Goal: Find specific page/section: Find specific page/section

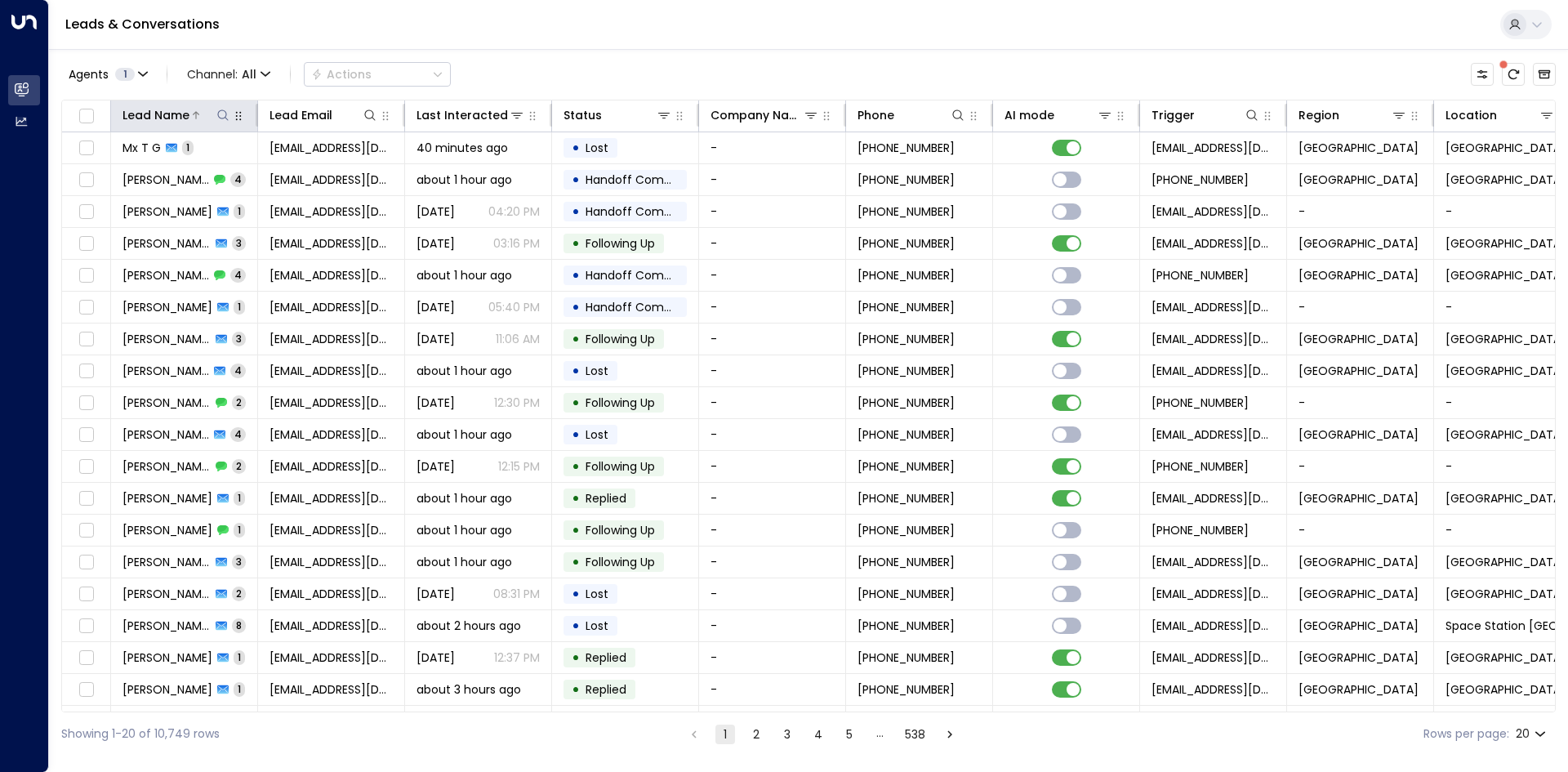
click at [222, 113] on icon at bounding box center [223, 115] width 13 height 13
click at [243, 172] on input "text" at bounding box center [223, 174] width 225 height 30
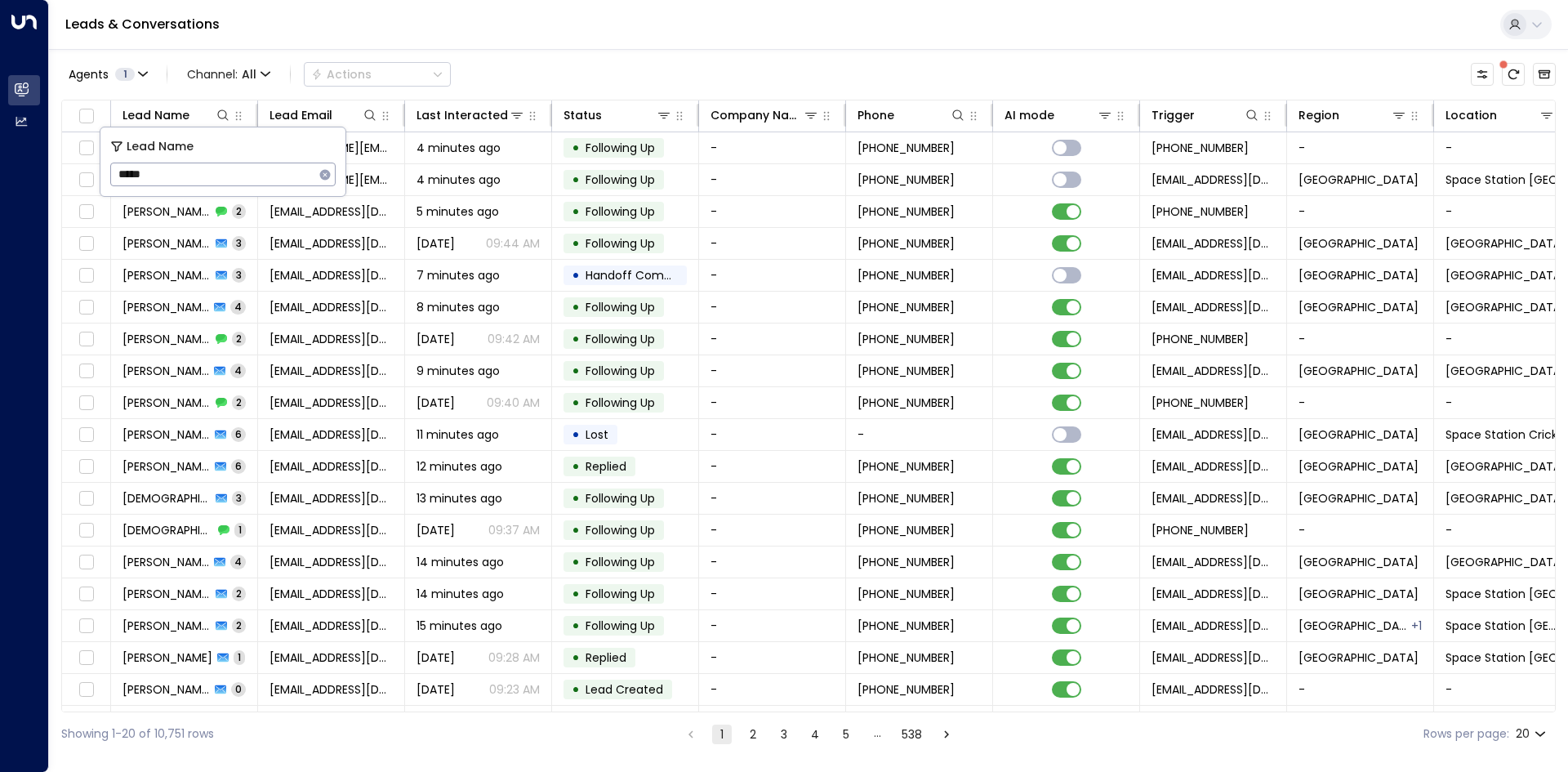
type input "******"
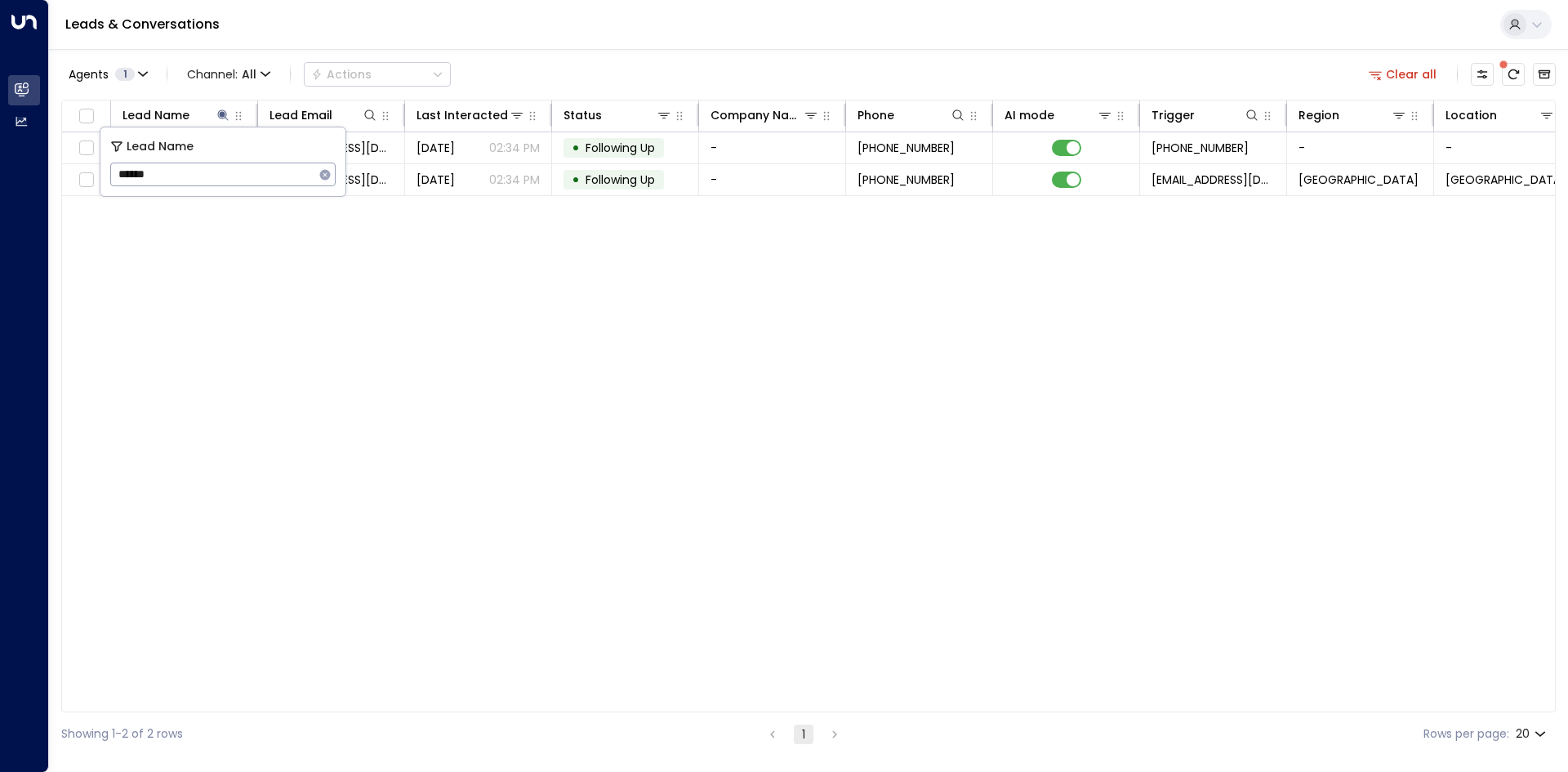
click at [275, 295] on div "Lead Name Lead Email Last Interacted Status Company Name Phone AI mode Trigger …" at bounding box center [809, 405] width 1495 height 612
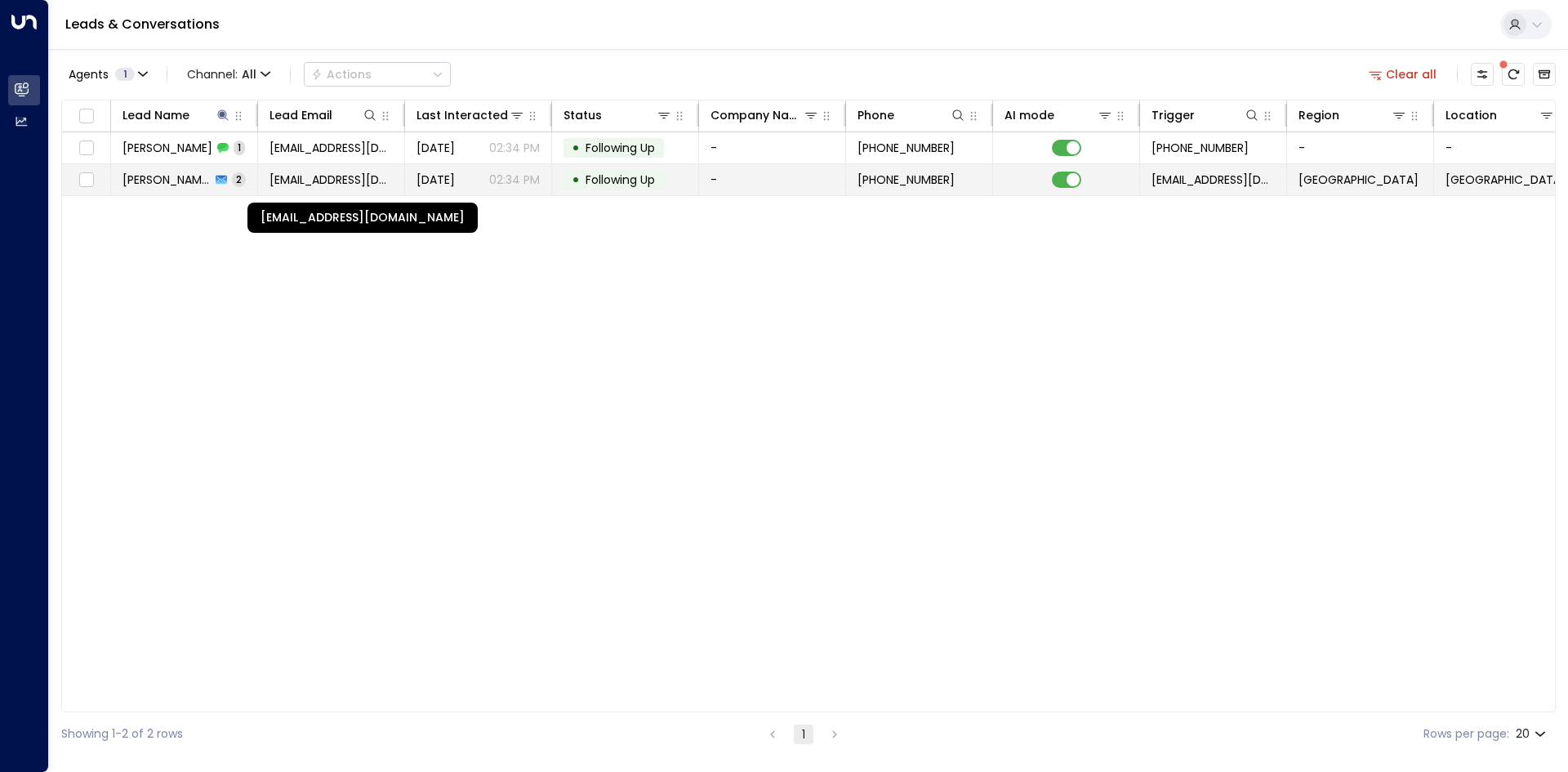
click at [277, 178] on span "[EMAIL_ADDRESS][DOMAIN_NAME]" at bounding box center [330, 180] width 123 height 16
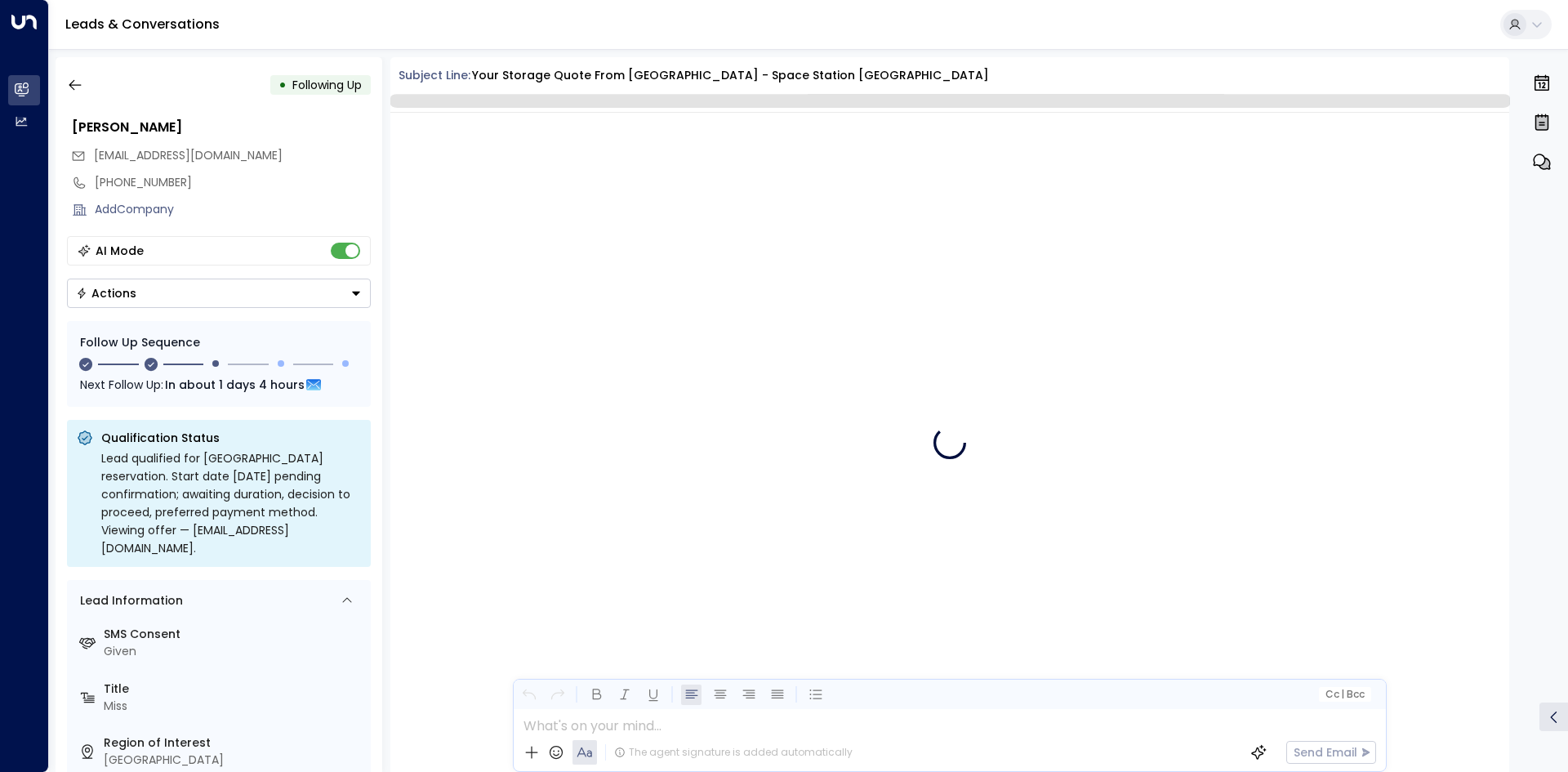
scroll to position [1637, 0]
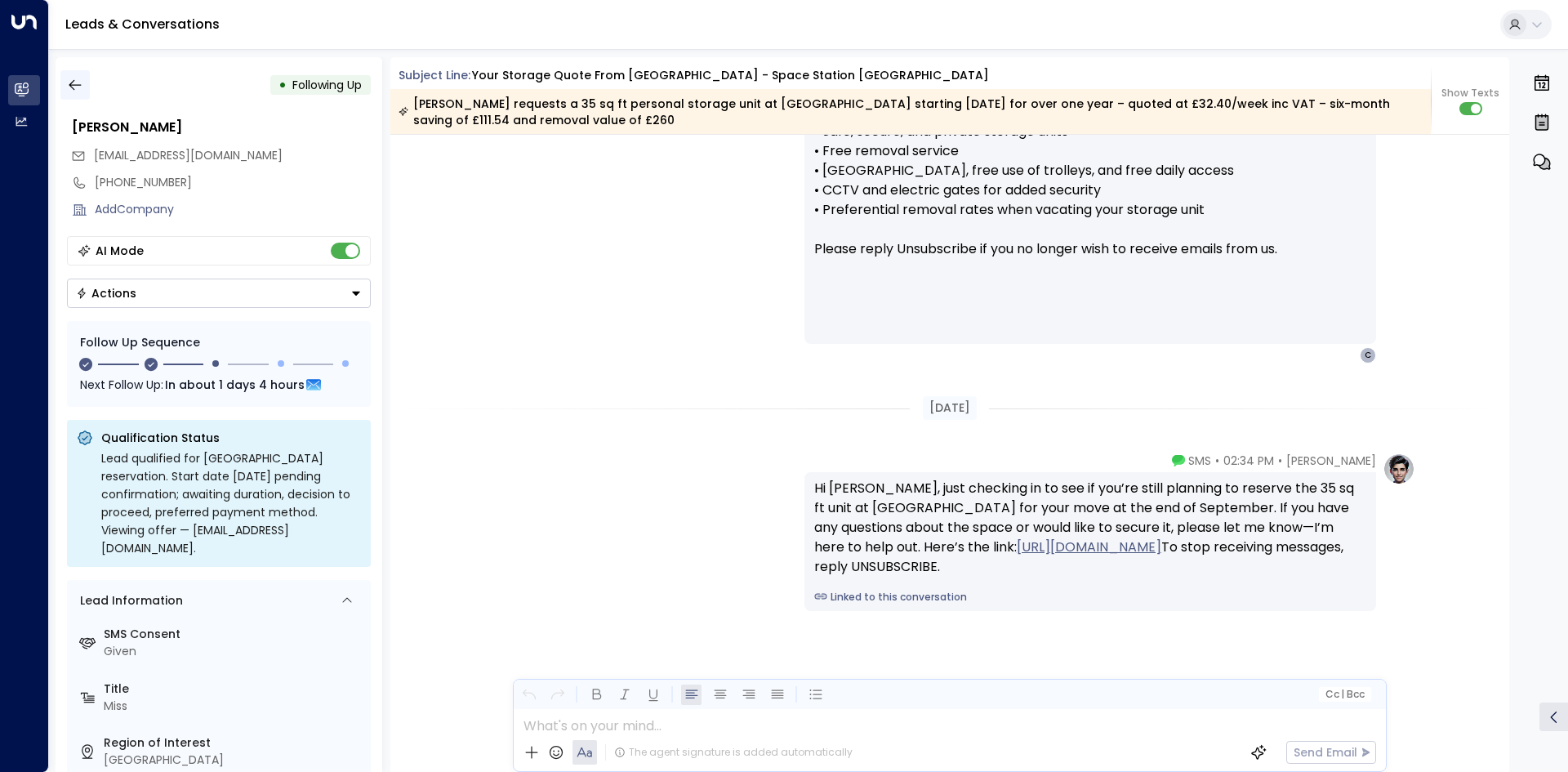
click at [68, 89] on icon "button" at bounding box center [75, 85] width 16 height 16
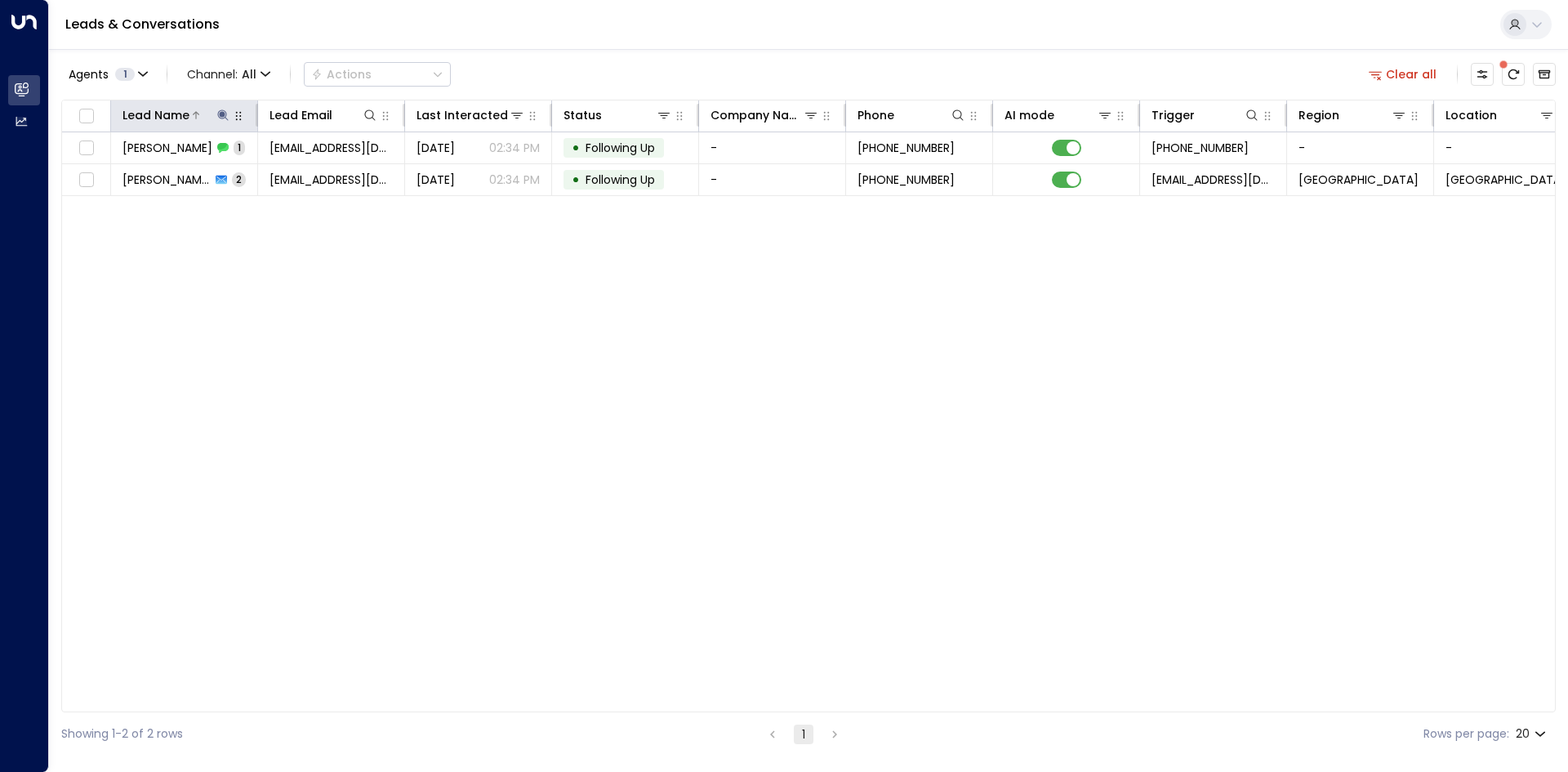
click at [219, 116] on icon at bounding box center [223, 115] width 13 height 13
drag, startPoint x: 328, startPoint y: 170, endPoint x: 315, endPoint y: 170, distance: 13.0
click at [327, 170] on icon "button" at bounding box center [326, 174] width 11 height 11
click at [207, 176] on input "text" at bounding box center [223, 174] width 225 height 30
type input "****"
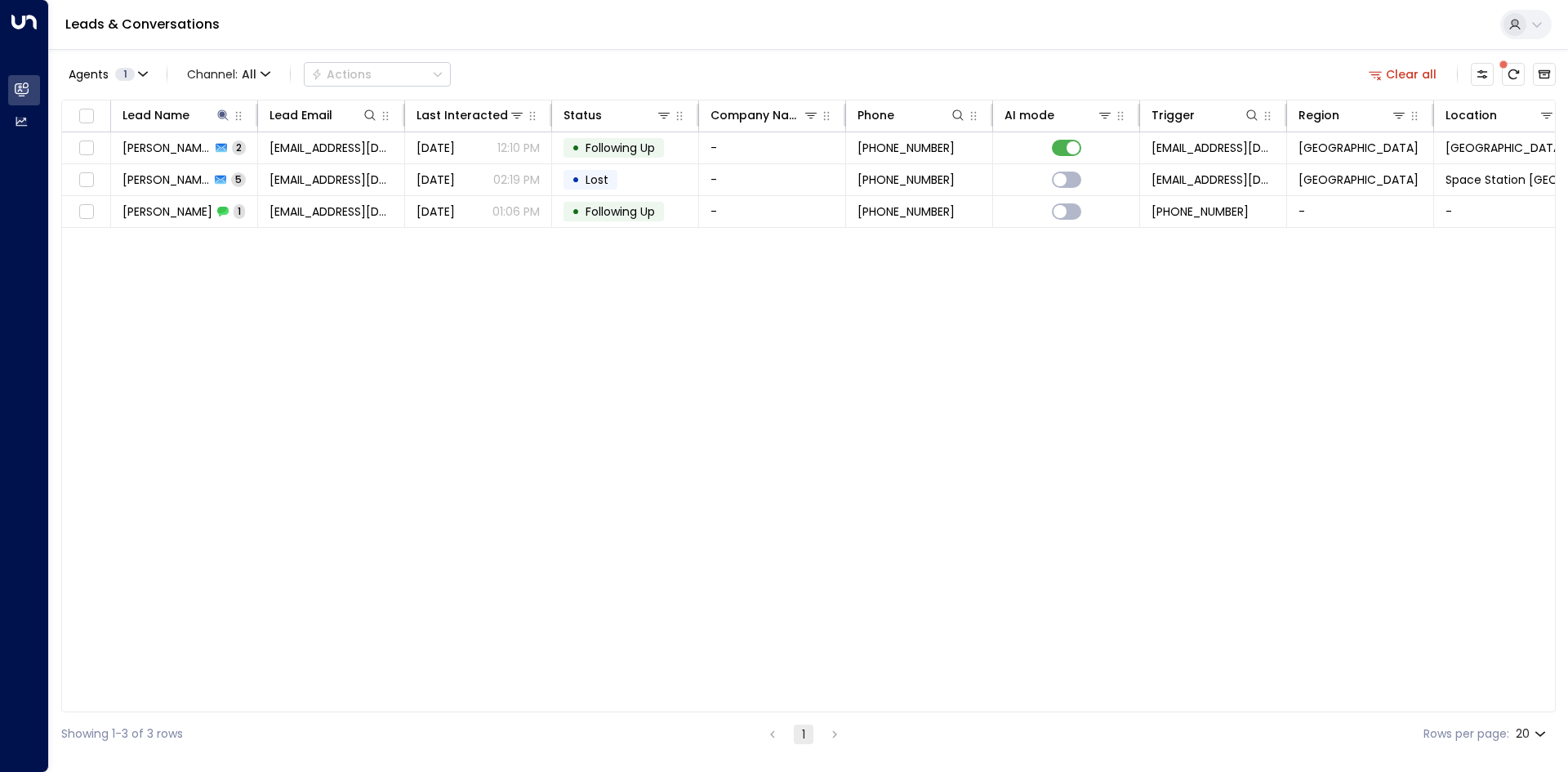
click at [399, 318] on div "Lead Name Lead Email Last Interacted Status Company Name Phone AI mode Trigger …" at bounding box center [809, 405] width 1495 height 612
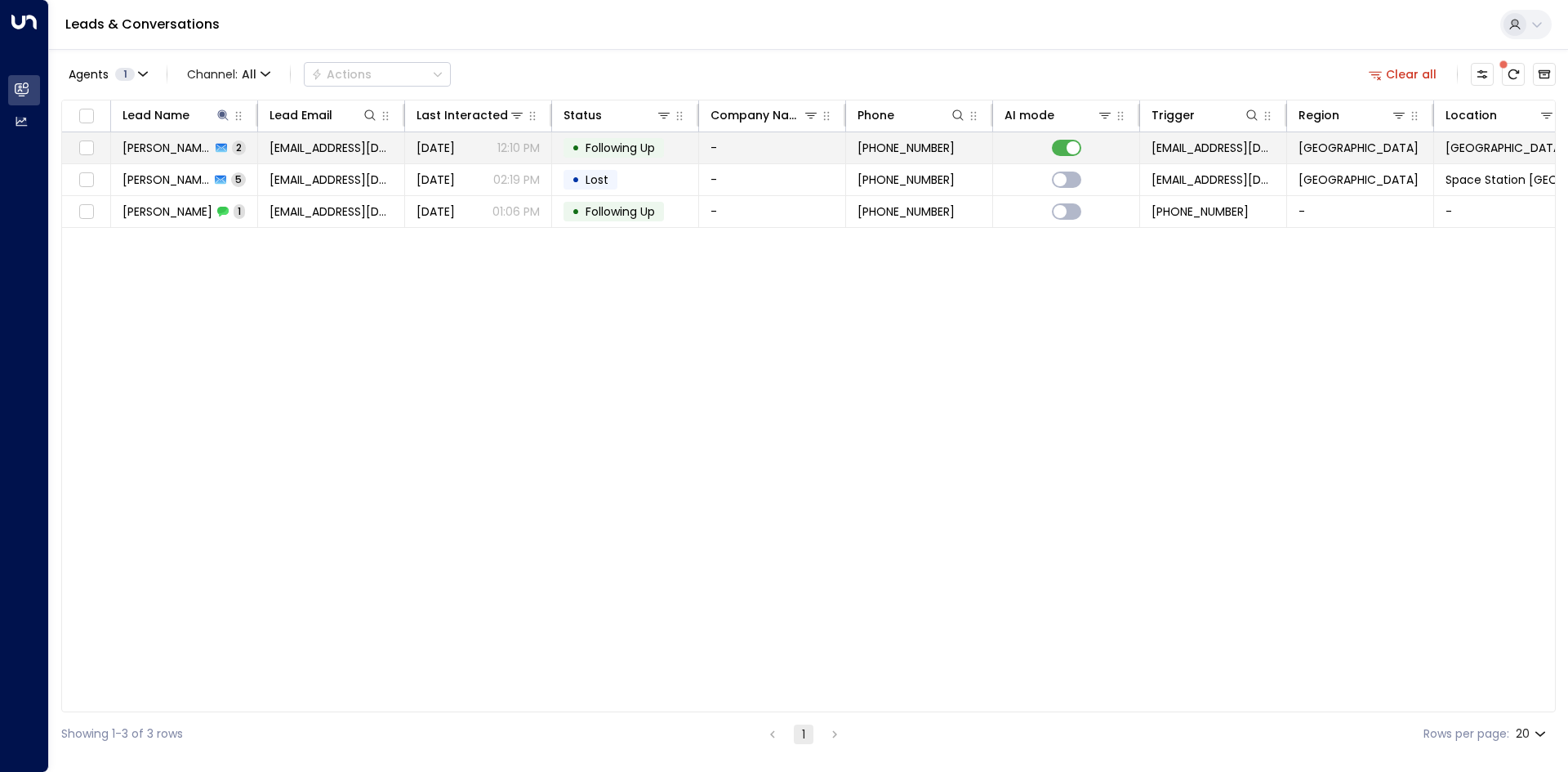
click at [345, 136] on td "[EMAIL_ADDRESS][DOMAIN_NAME]" at bounding box center [331, 148] width 147 height 31
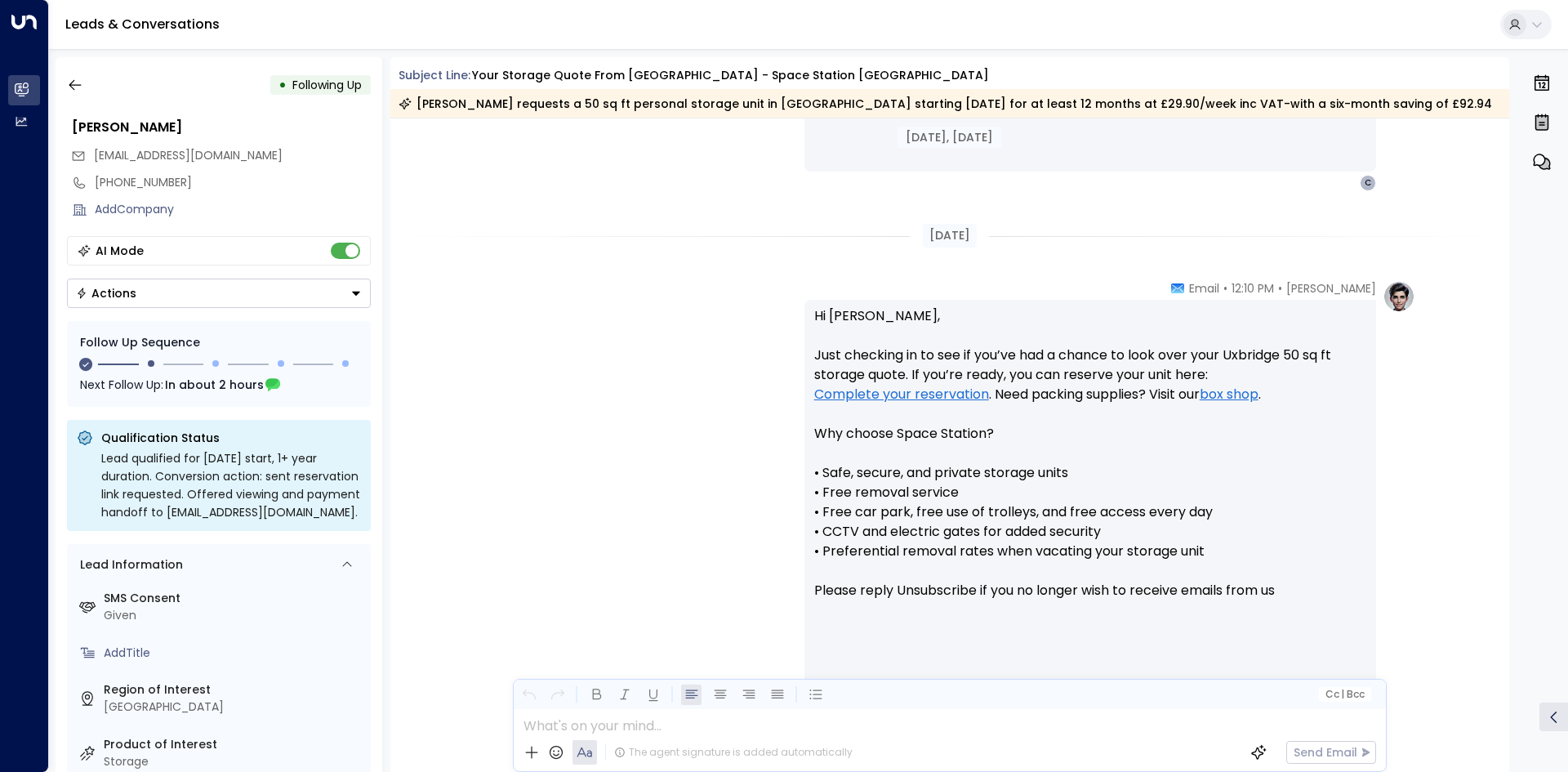
scroll to position [1230, 0]
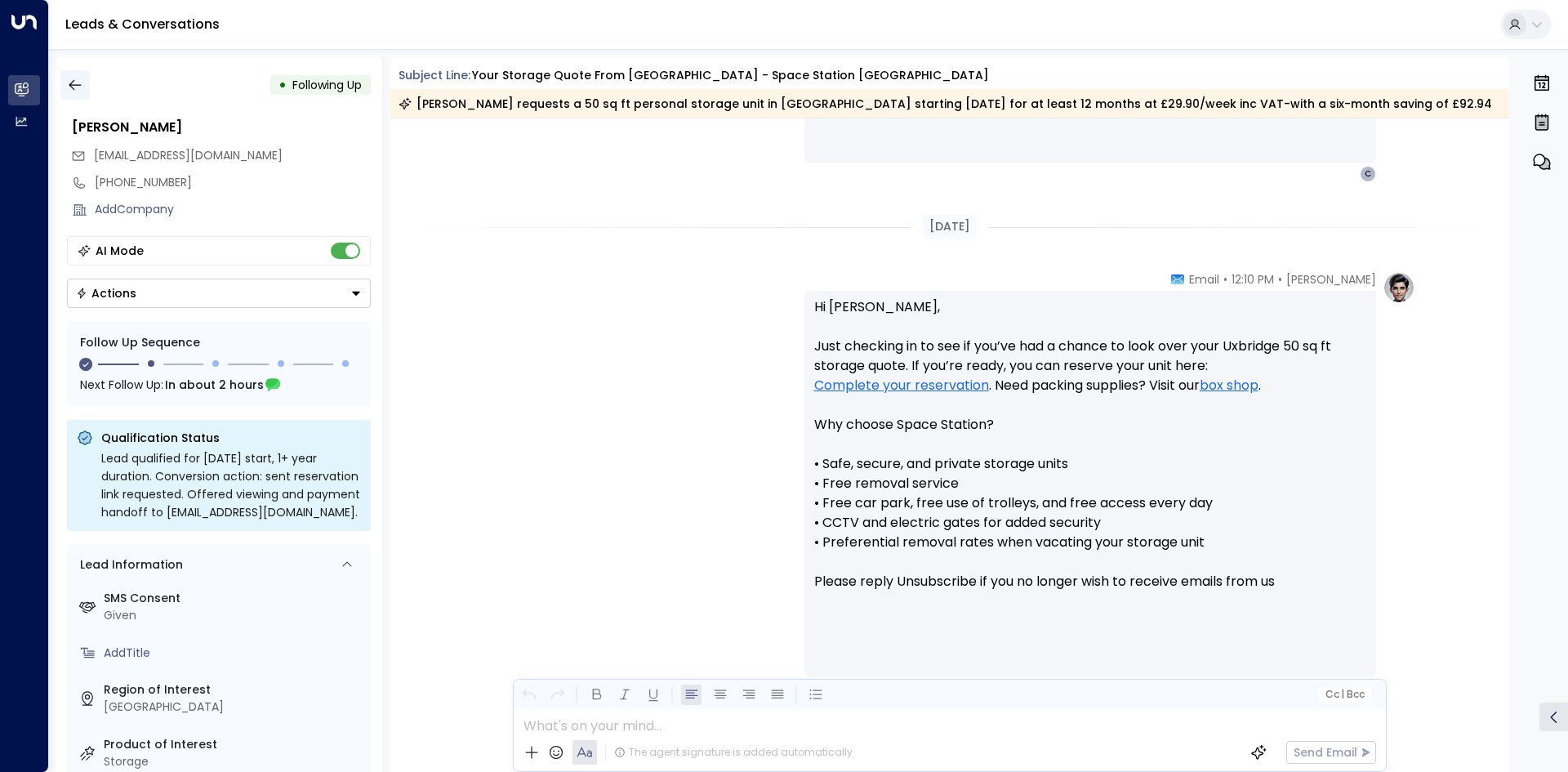
click at [83, 89] on button "button" at bounding box center [75, 85] width 29 height 29
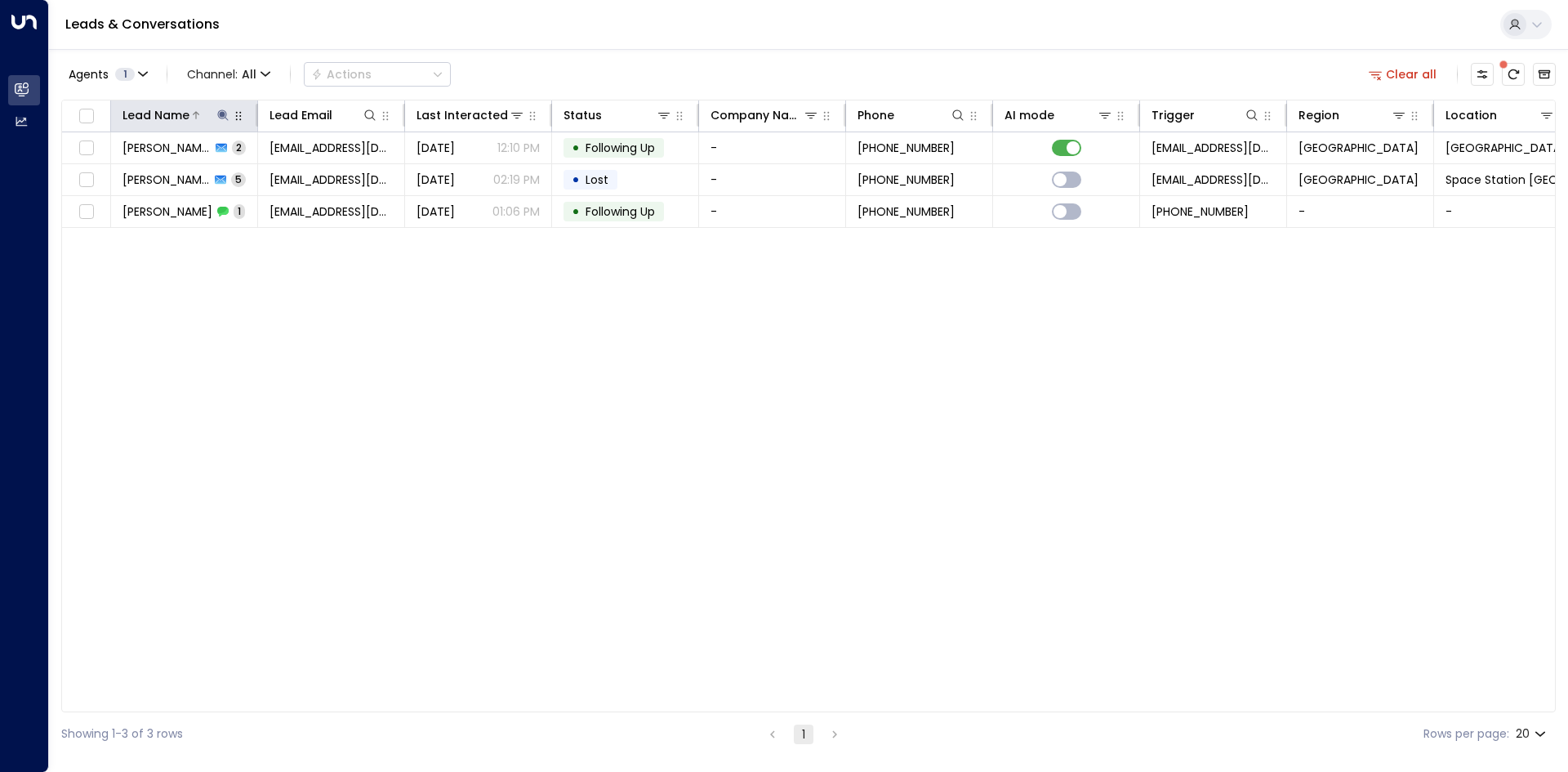
click at [224, 113] on icon at bounding box center [223, 115] width 11 height 11
click at [321, 168] on icon "button" at bounding box center [325, 174] width 13 height 13
click at [247, 169] on input "text" at bounding box center [223, 174] width 225 height 30
type input "*****"
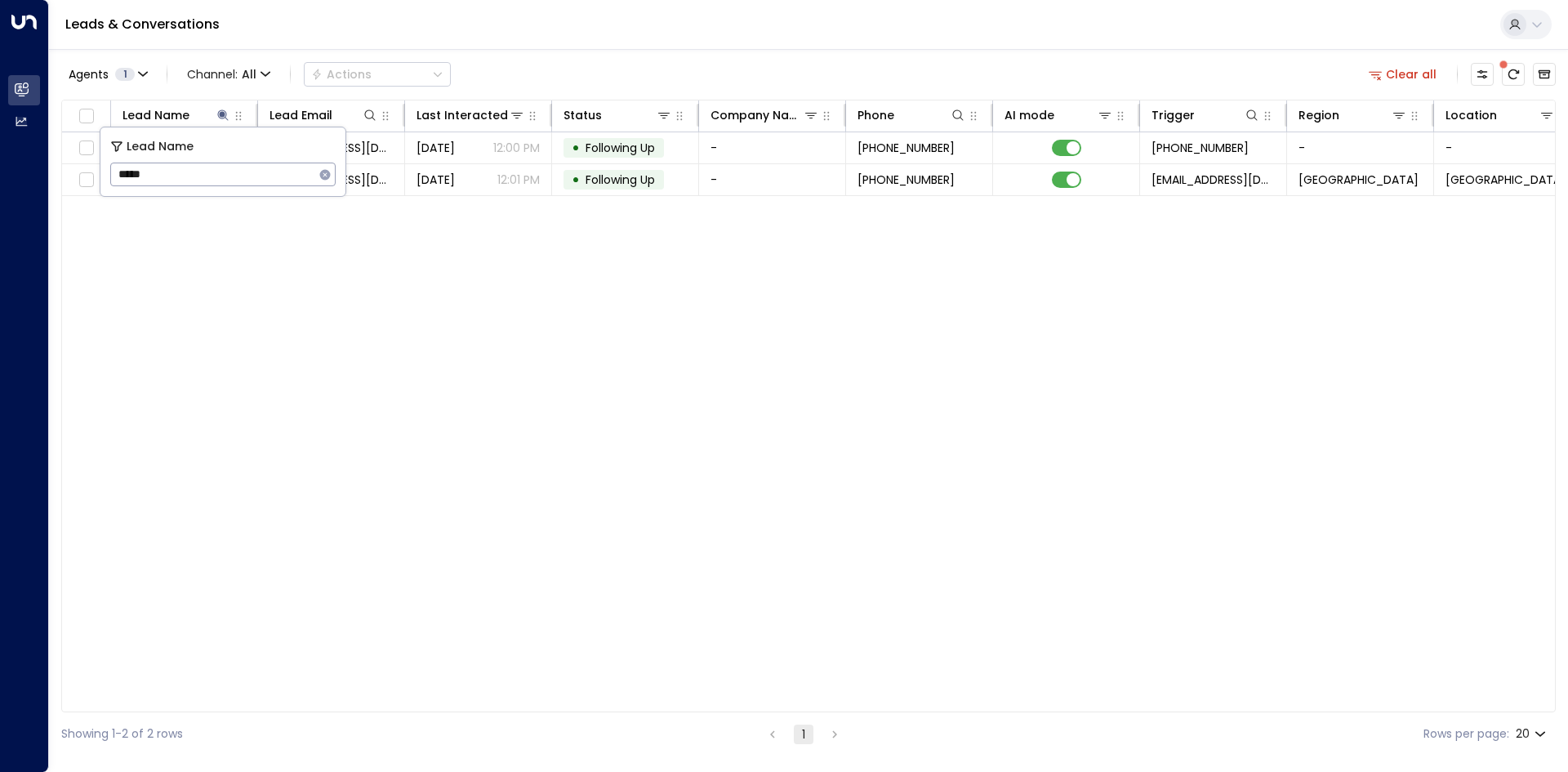
drag, startPoint x: 375, startPoint y: 371, endPoint x: 329, endPoint y: 251, distance: 128.5
click at [374, 371] on div "Lead Name Lead Email Last Interacted Status Company Name Phone AI mode Trigger …" at bounding box center [809, 405] width 1495 height 612
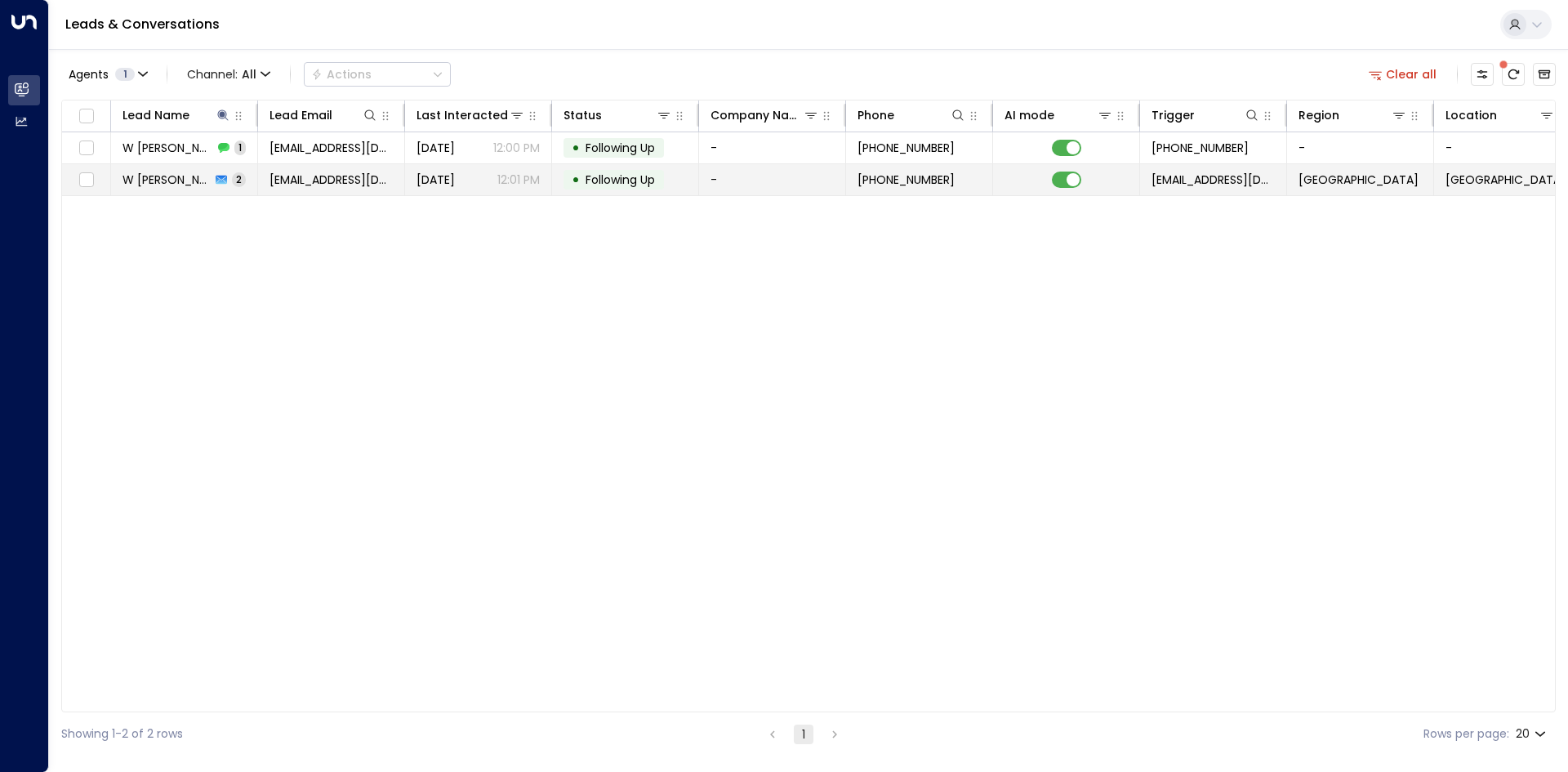
click at [294, 185] on span "[EMAIL_ADDRESS][DOMAIN_NAME]" at bounding box center [330, 180] width 123 height 16
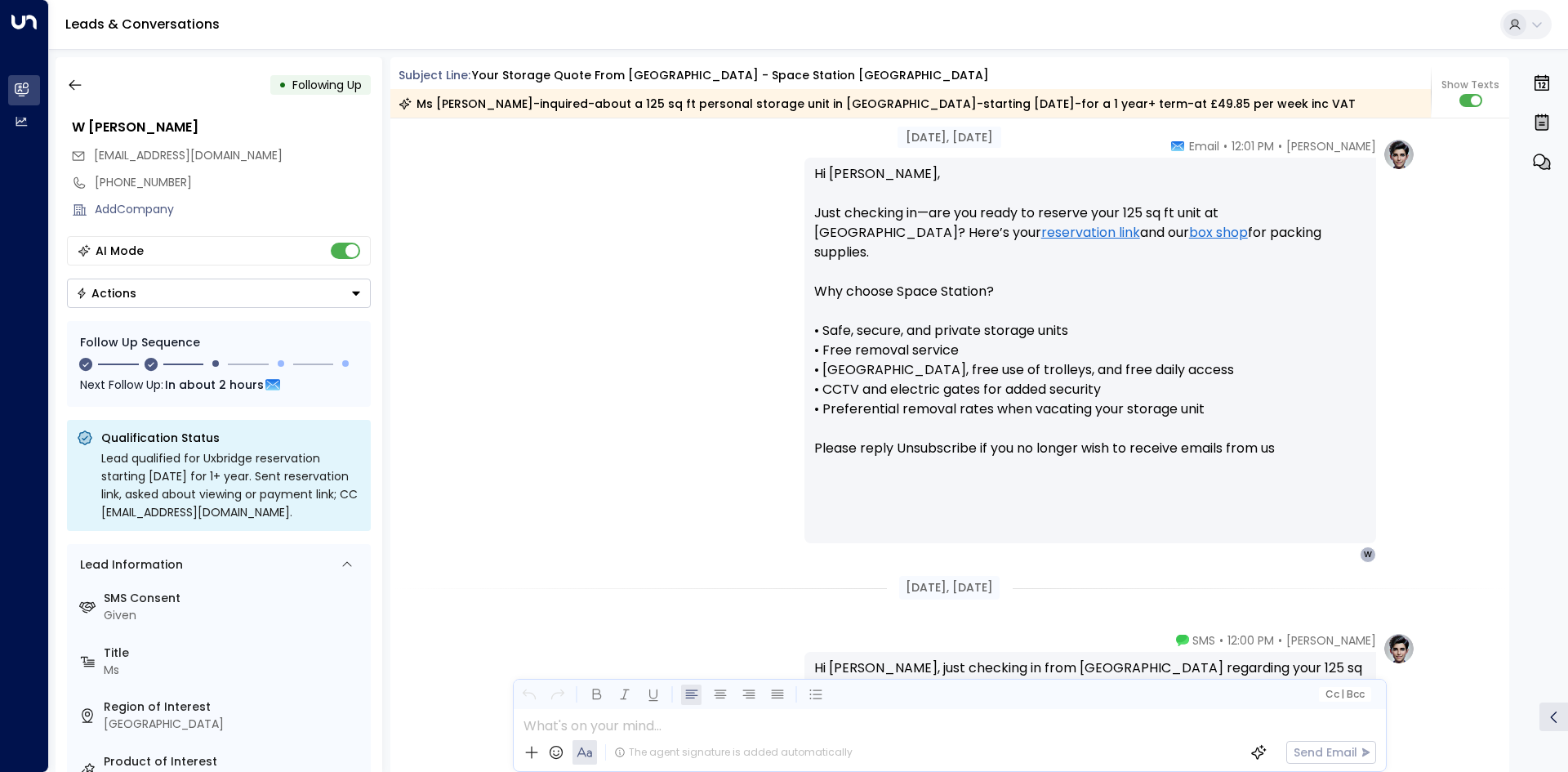
scroll to position [1360, 0]
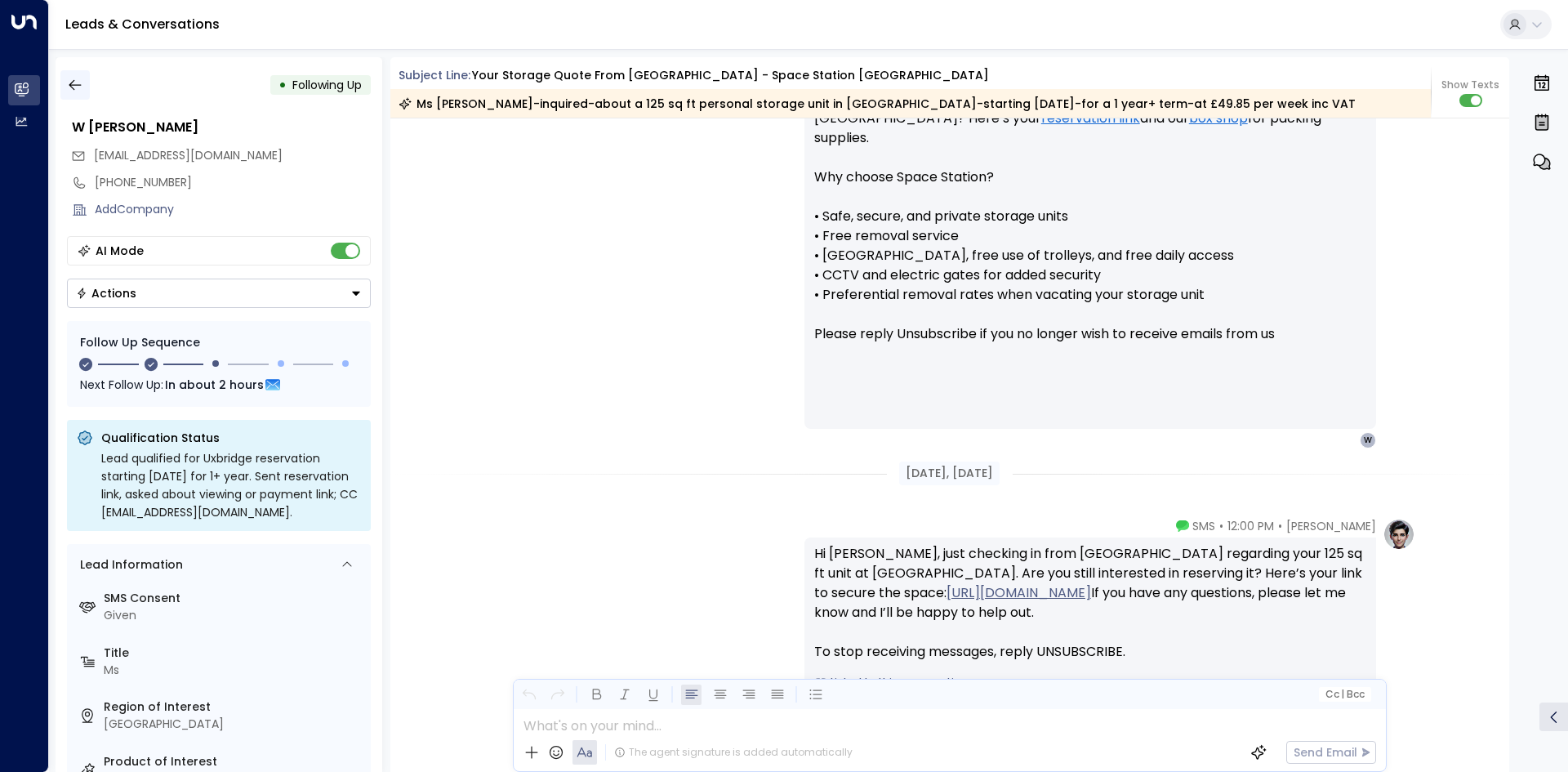
click at [87, 87] on button "button" at bounding box center [75, 85] width 29 height 29
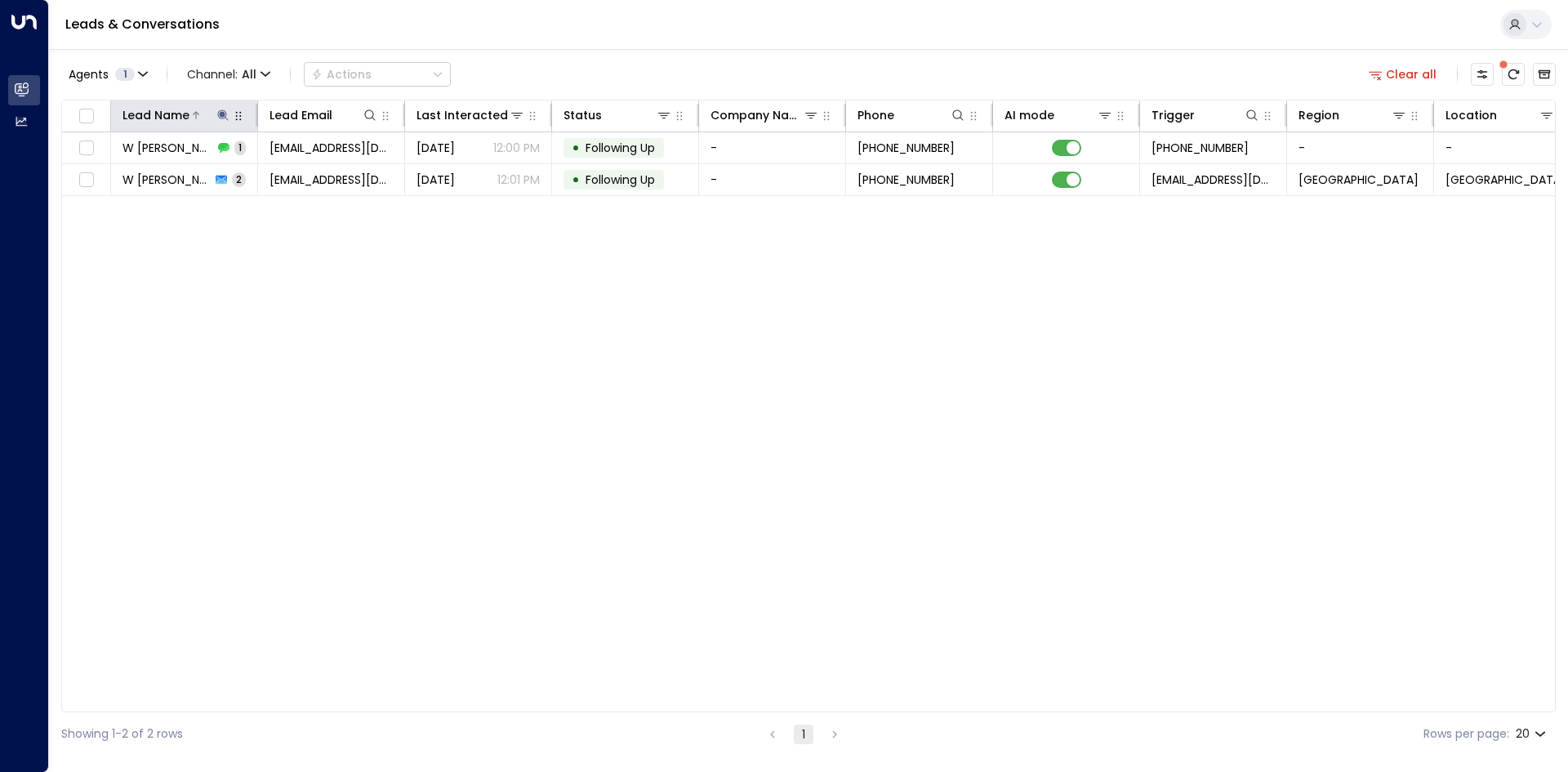
click at [222, 115] on icon at bounding box center [223, 115] width 11 height 11
click at [325, 169] on icon "button" at bounding box center [326, 174] width 11 height 11
click at [239, 171] on input "text" at bounding box center [223, 174] width 225 height 30
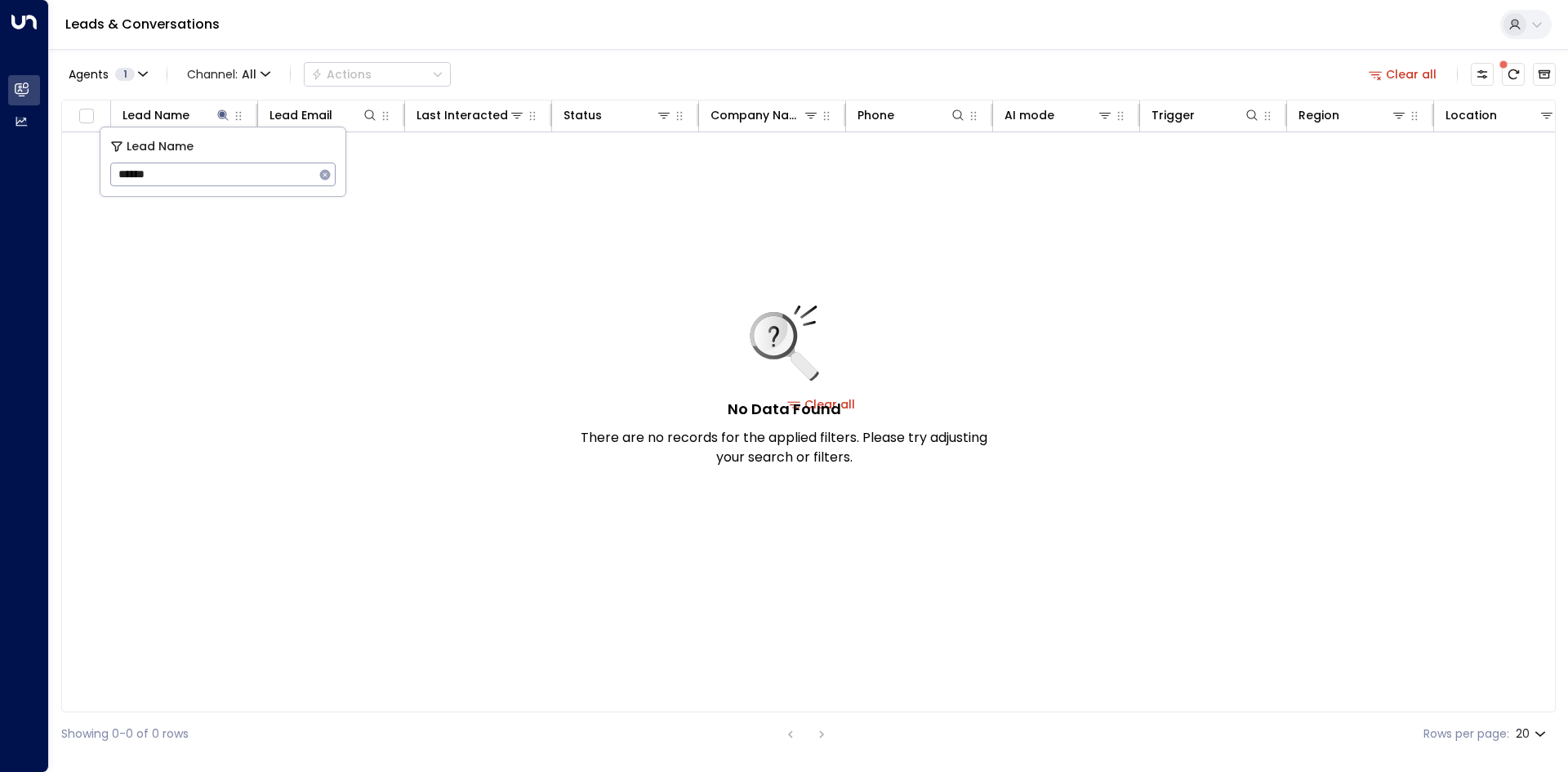
type input "******"
click at [319, 173] on icon "button" at bounding box center [325, 174] width 13 height 13
